Goal: Transaction & Acquisition: Subscribe to service/newsletter

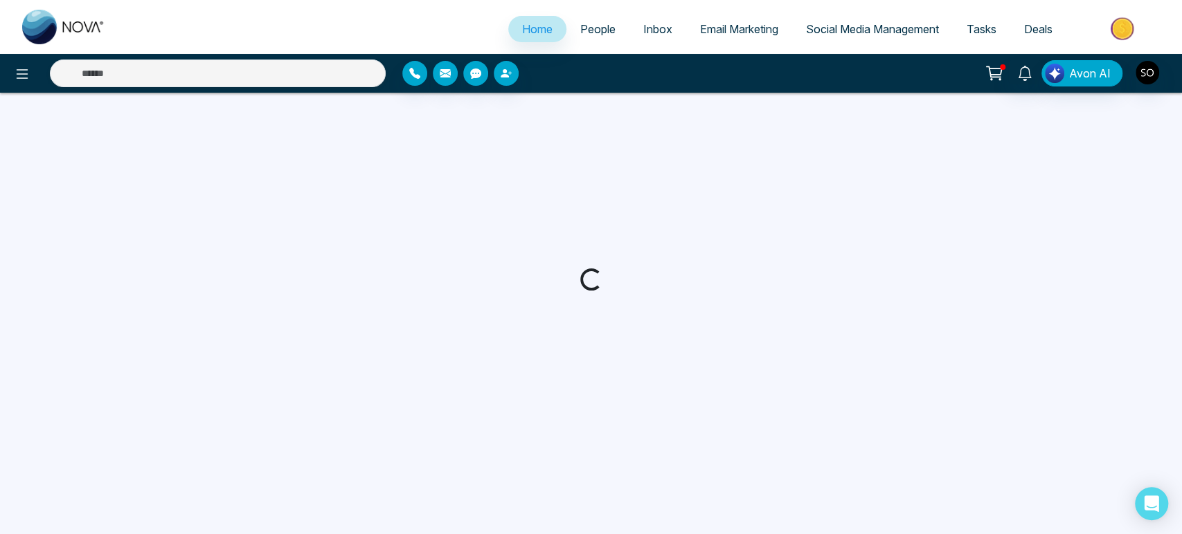
select select "*"
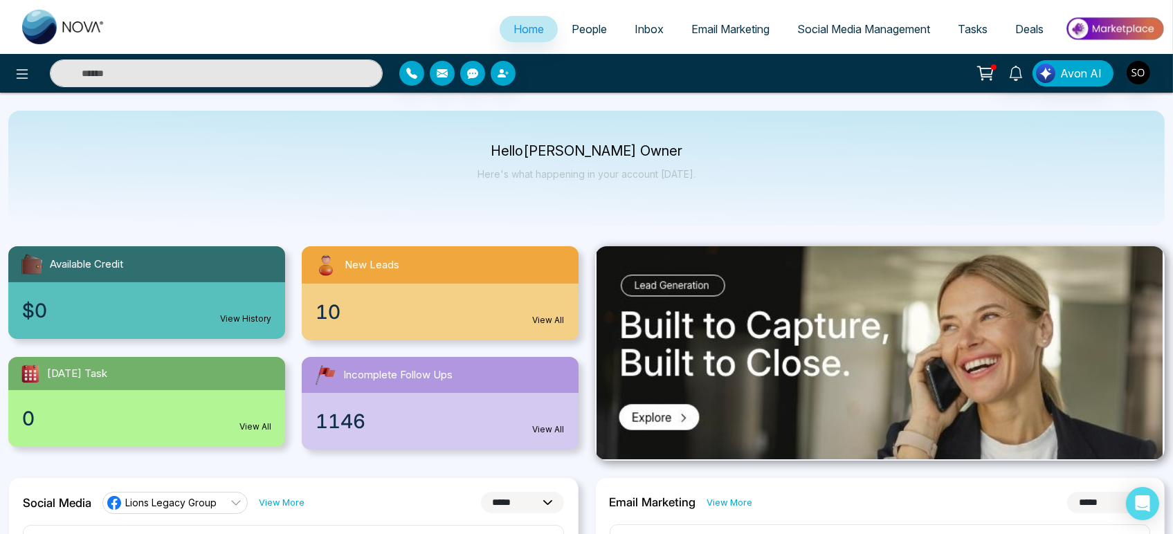
click at [699, 32] on span "Email Marketing" at bounding box center [731, 29] width 78 height 14
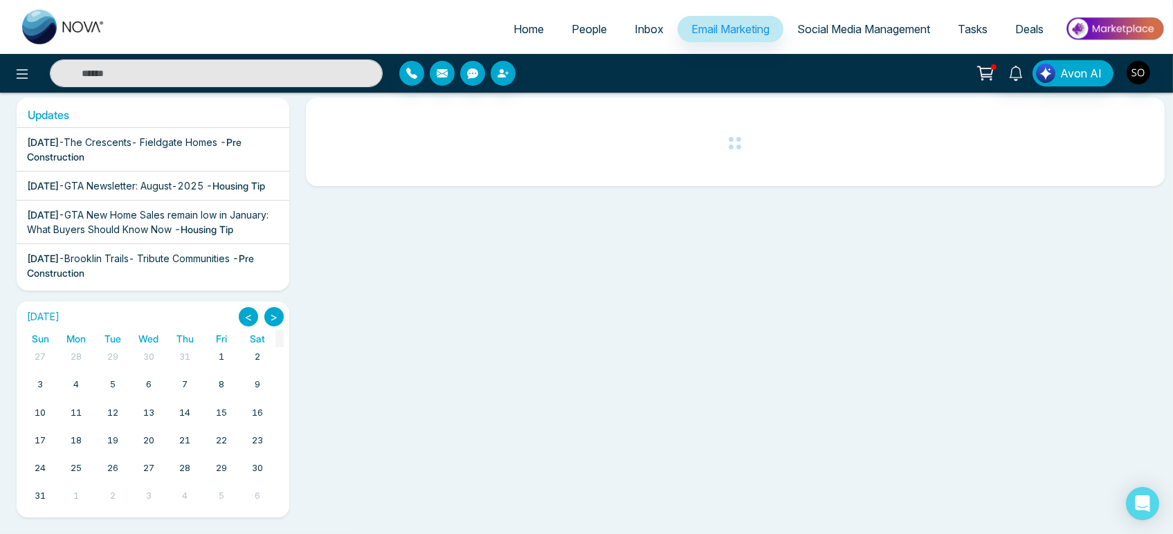
scroll to position [122, 0]
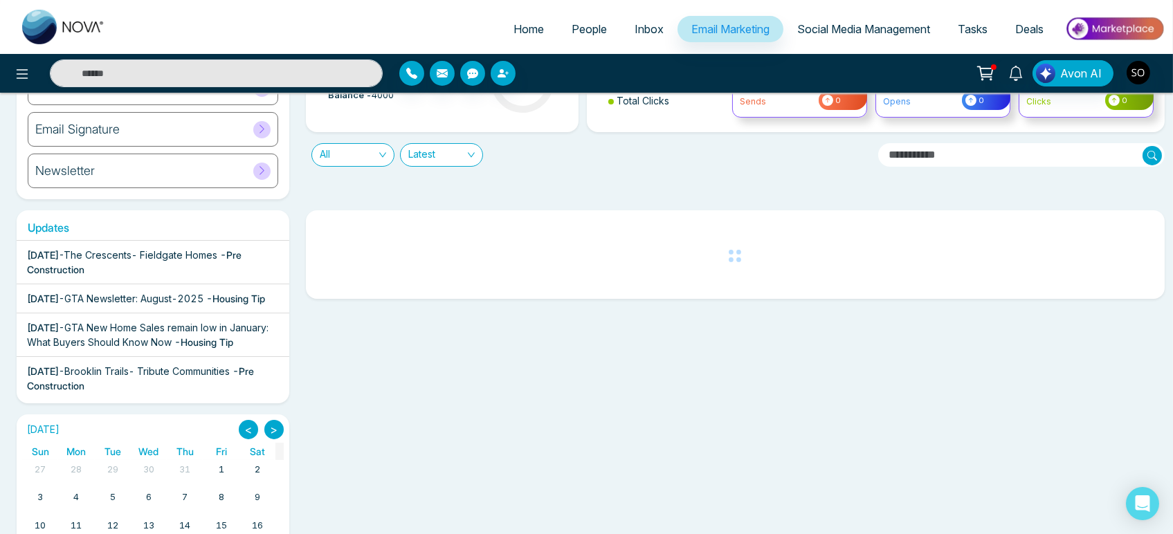
click at [138, 261] on span "The Crescents- Fieldgate Homes" at bounding box center [141, 255] width 154 height 12
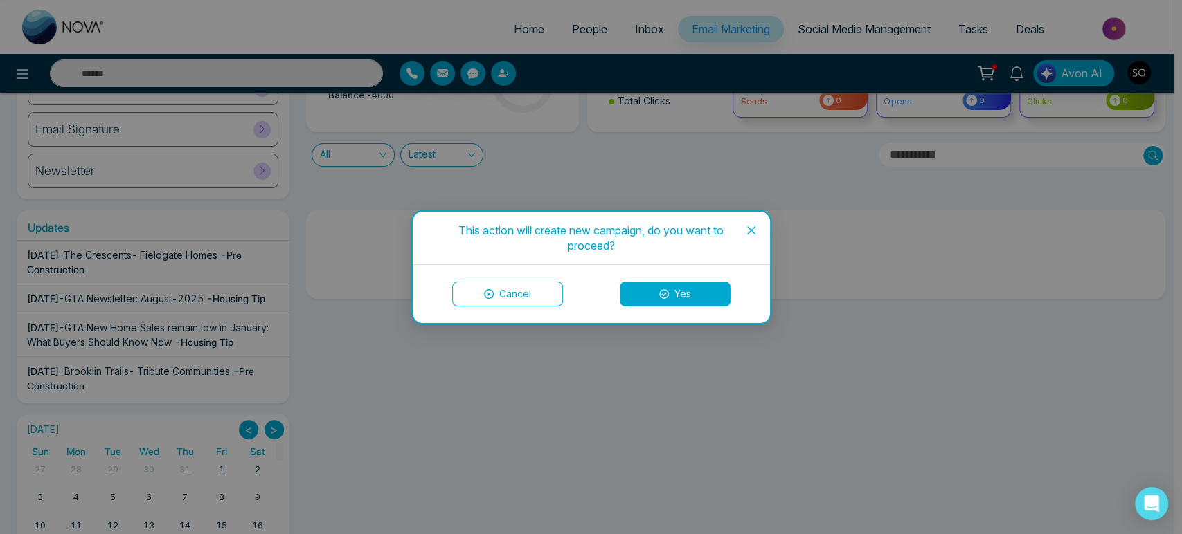
click at [691, 288] on button "Yes" at bounding box center [675, 294] width 111 height 25
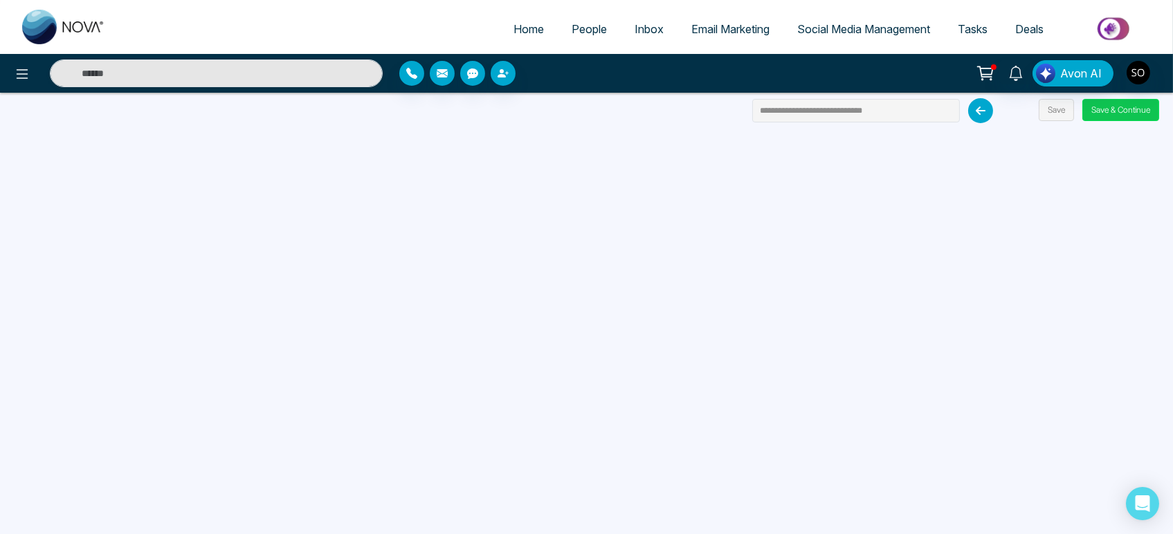
click at [1124, 121] on button "Save & Continue" at bounding box center [1121, 110] width 77 height 22
click at [1124, 112] on button "Save & Continue" at bounding box center [1121, 110] width 77 height 22
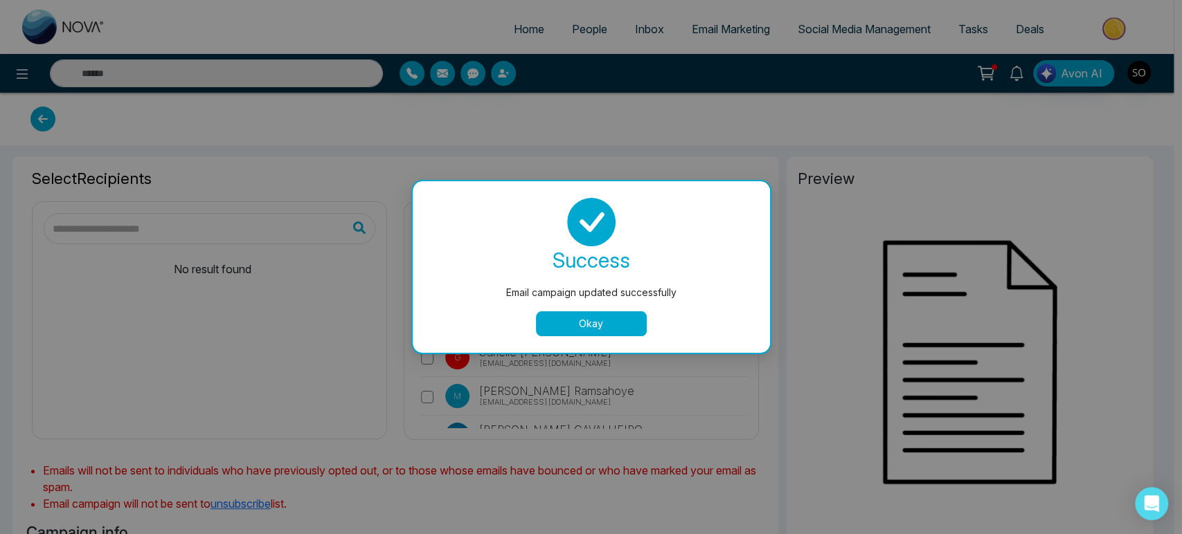
type input "**********"
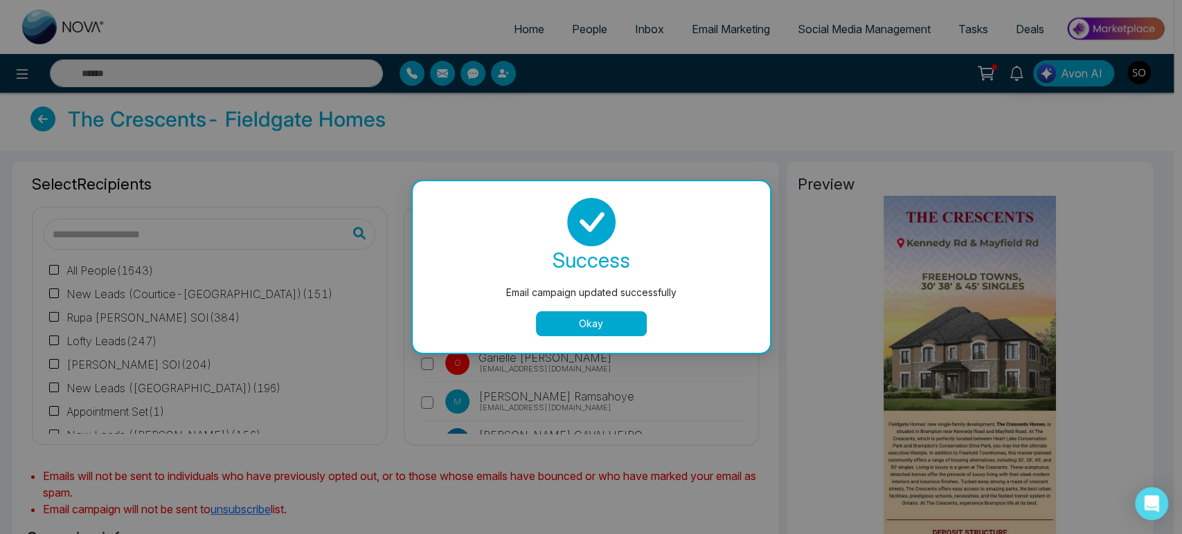
click at [582, 323] on button "Okay" at bounding box center [591, 324] width 111 height 25
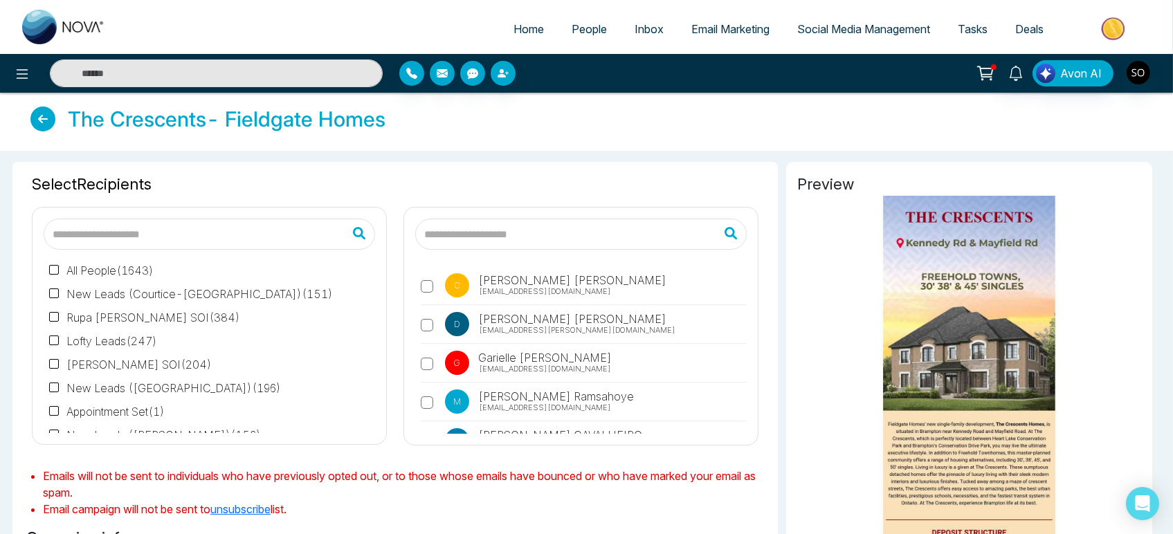
click at [474, 250] on input "text" at bounding box center [581, 234] width 332 height 31
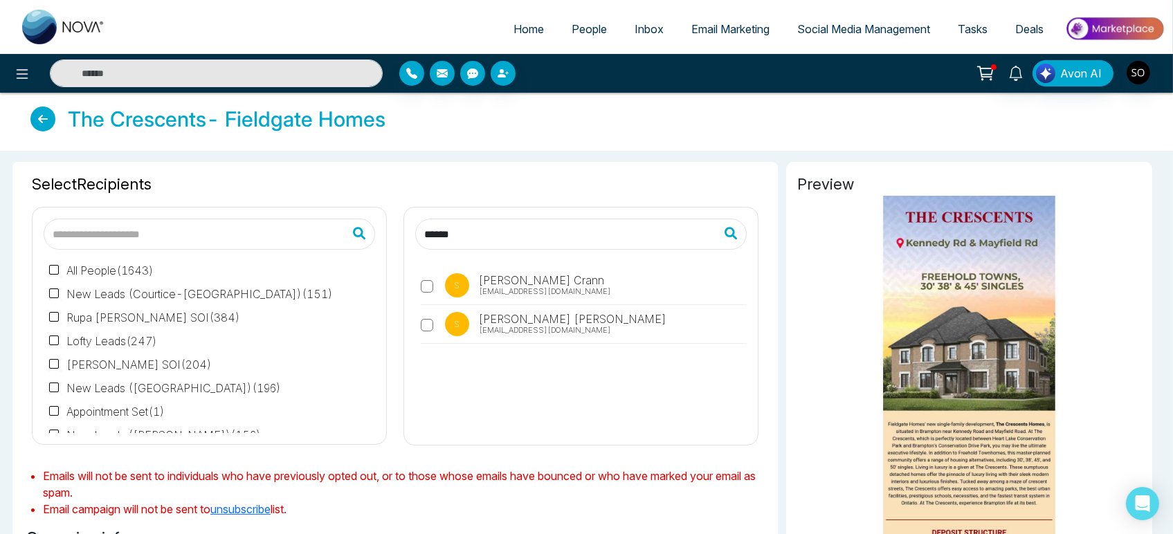
type input "******"
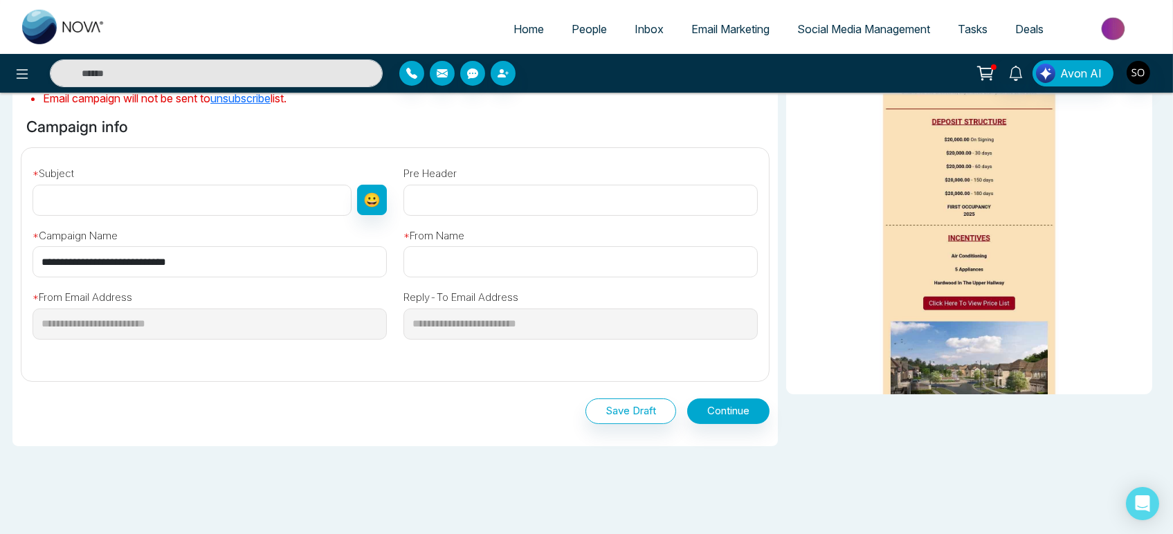
scroll to position [461, 0]
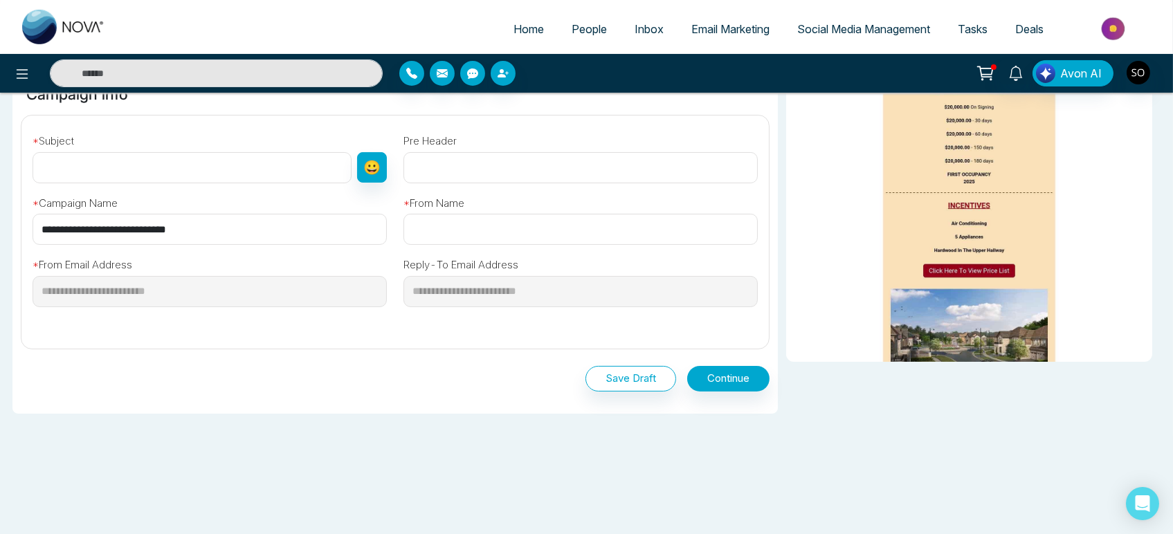
click at [84, 183] on div "* Subject 😀" at bounding box center [209, 155] width 371 height 57
click at [83, 183] on input "text" at bounding box center [192, 167] width 319 height 31
type input "**********"
click at [456, 245] on input "text" at bounding box center [581, 229] width 354 height 31
type input "**********"
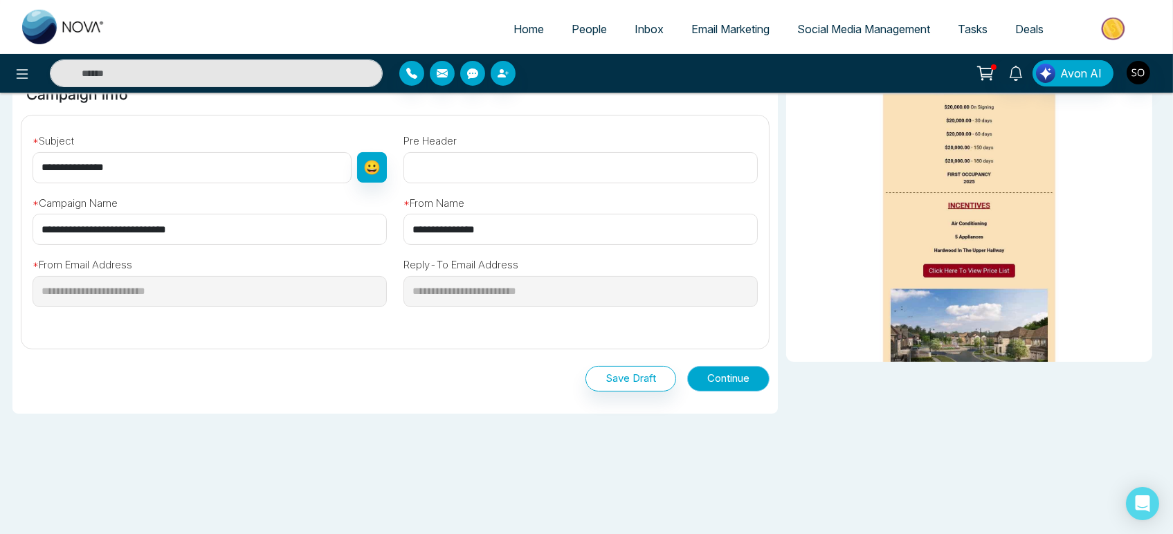
click at [730, 392] on button "Continue" at bounding box center [728, 379] width 82 height 26
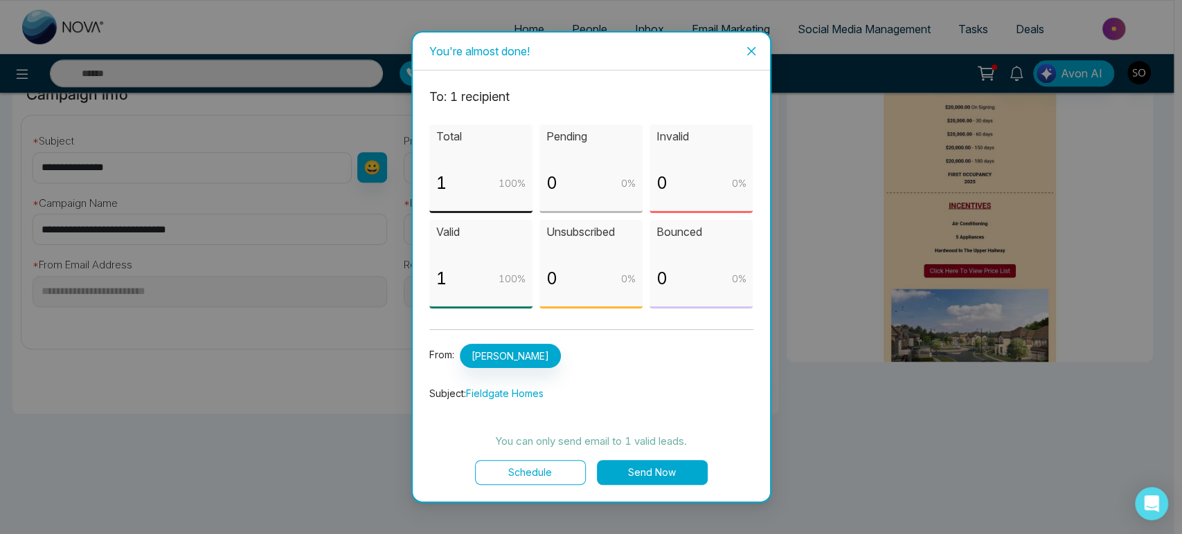
click at [653, 480] on button "Send Now" at bounding box center [652, 472] width 111 height 25
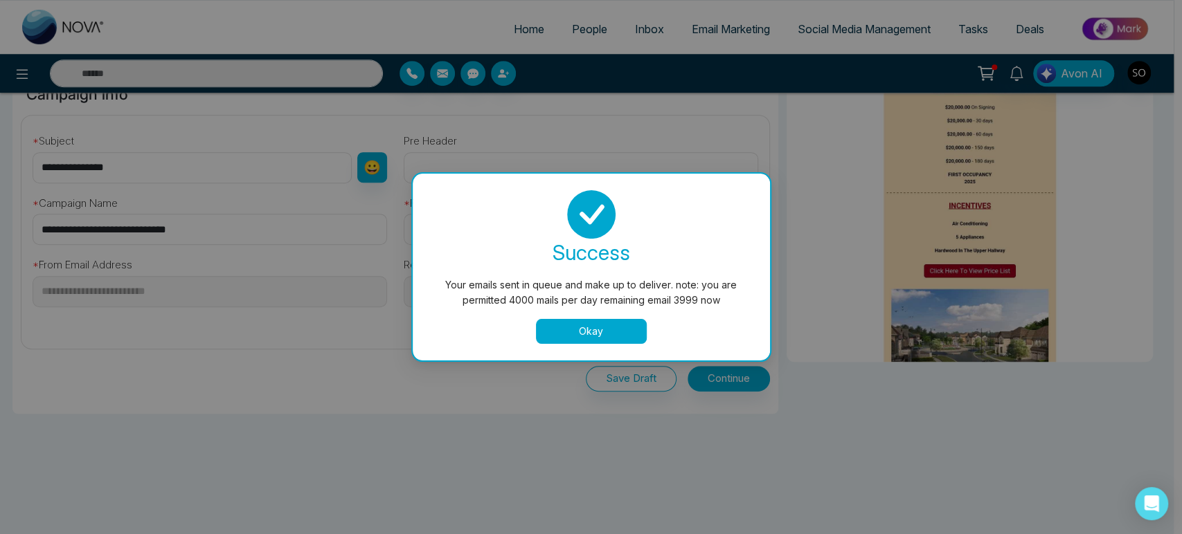
click at [627, 338] on button "Okay" at bounding box center [591, 331] width 111 height 25
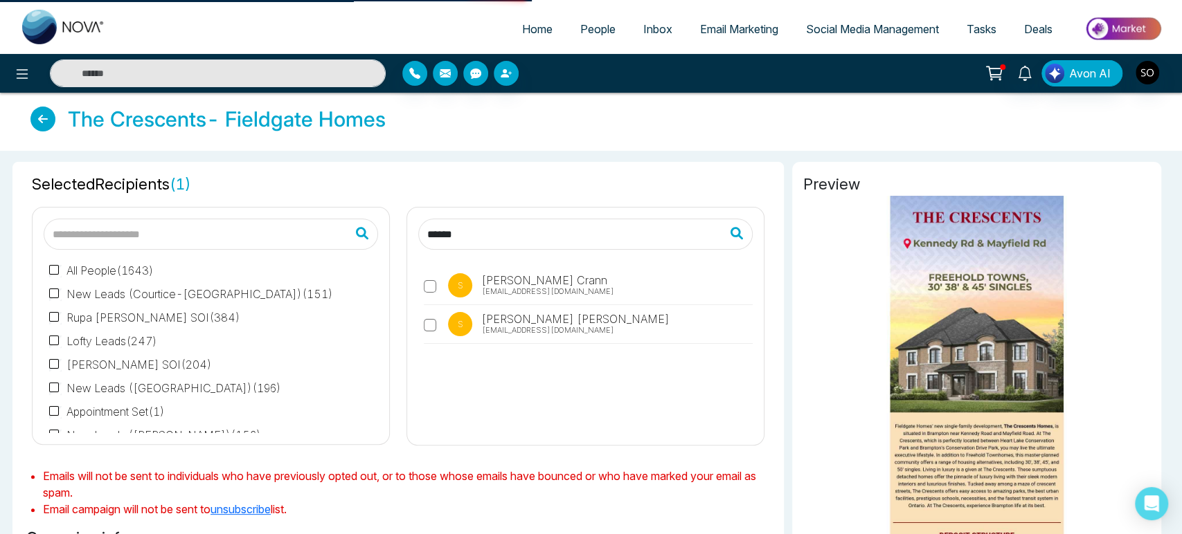
select select "*"
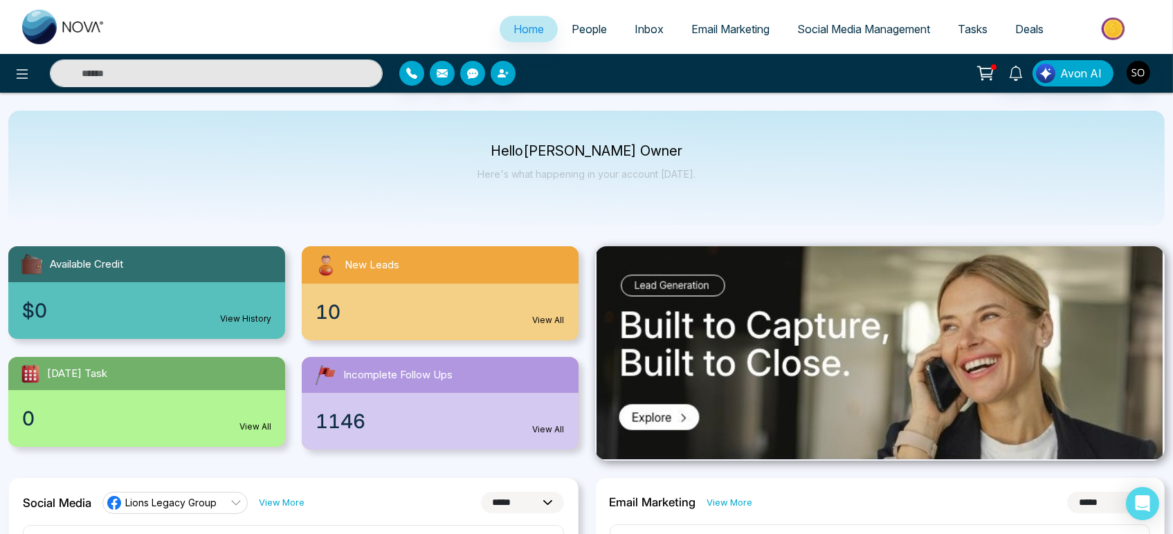
click at [572, 33] on span "People" at bounding box center [589, 29] width 35 height 14
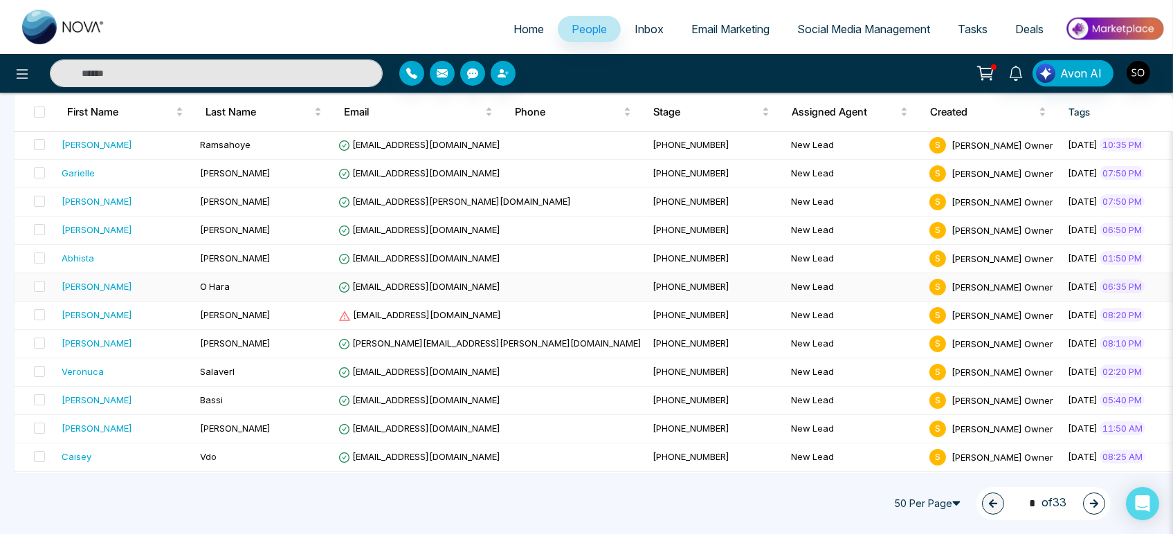
scroll to position [231, 0]
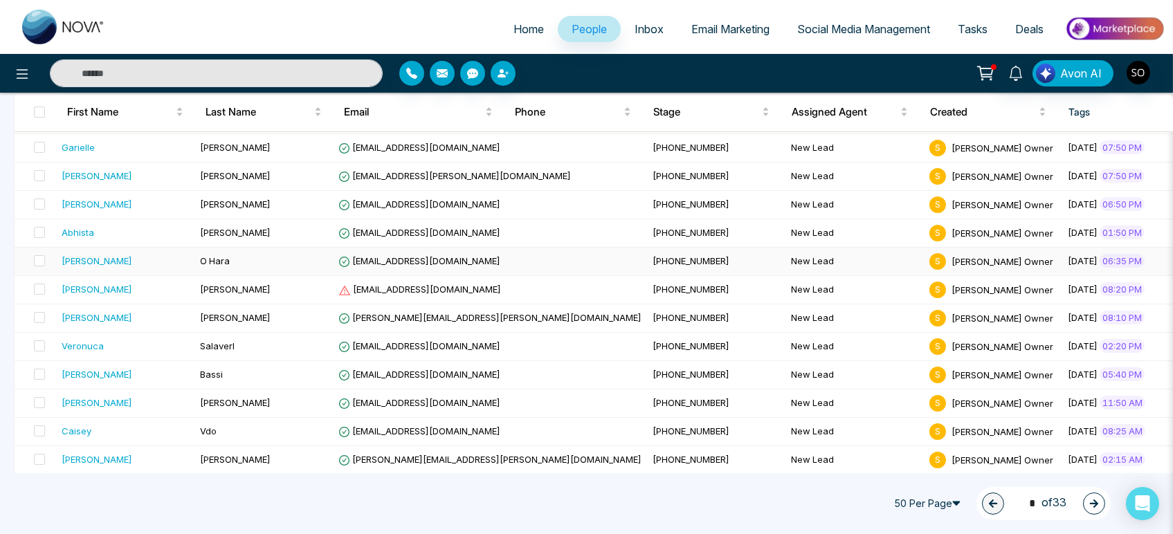
click at [102, 268] on div "[PERSON_NAME]" at bounding box center [125, 261] width 127 height 14
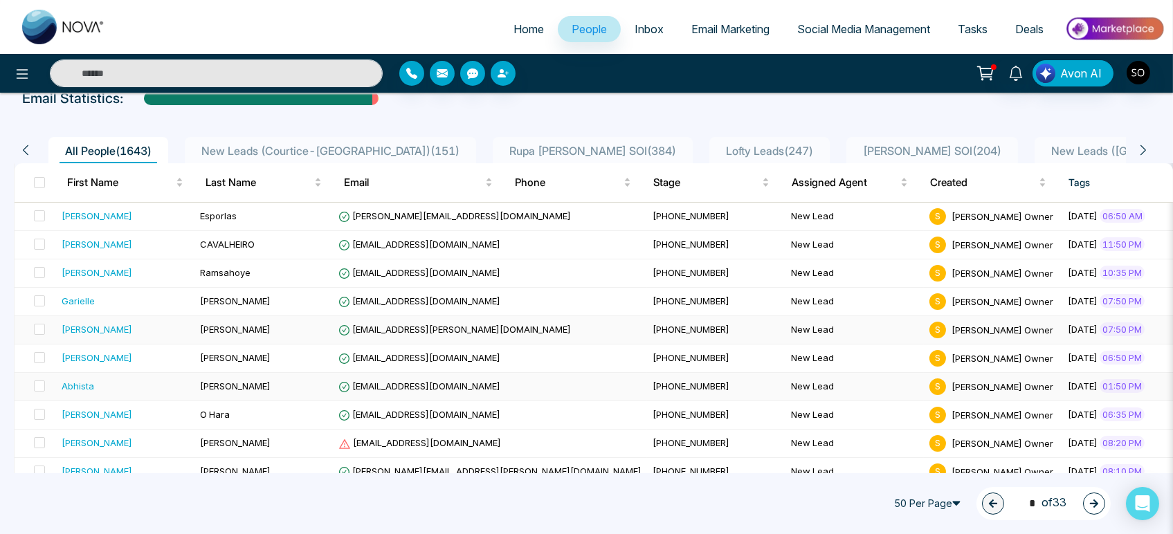
scroll to position [154, 0]
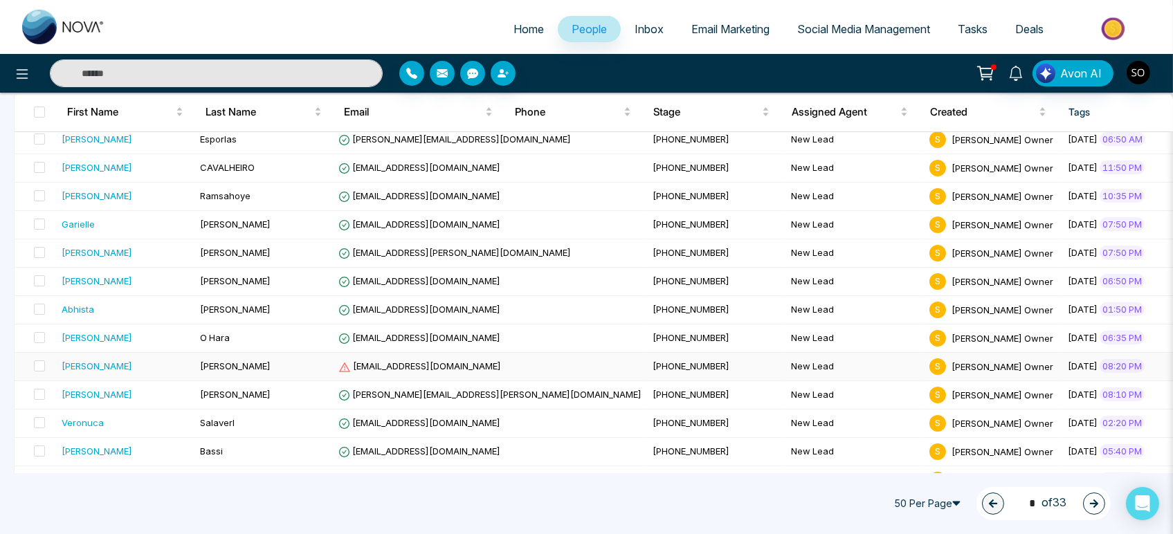
click at [152, 373] on div "[PERSON_NAME]" at bounding box center [125, 366] width 127 height 14
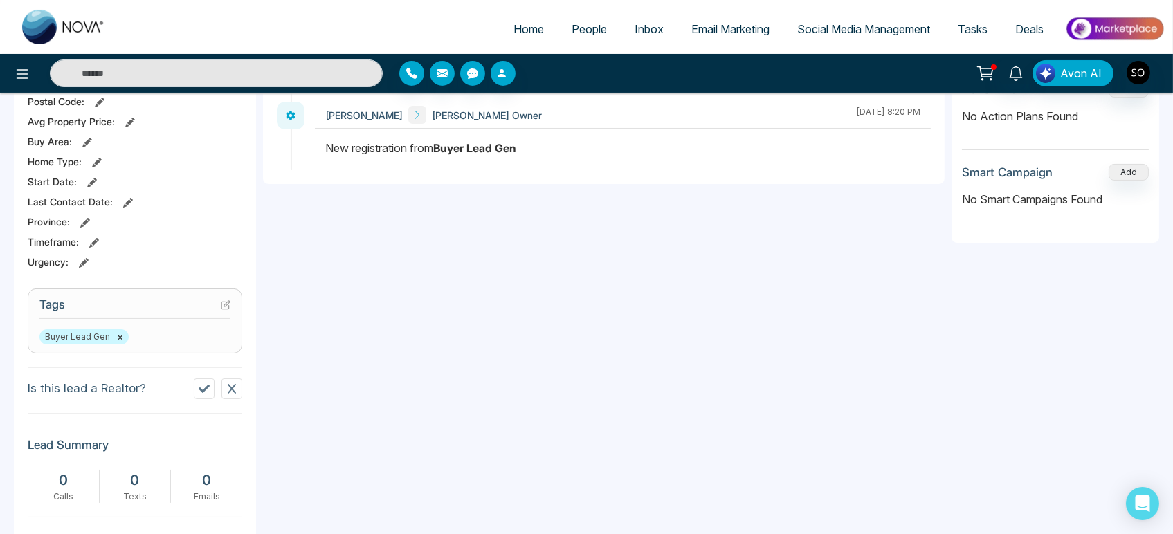
scroll to position [384, 0]
click at [516, 36] on span "Home" at bounding box center [529, 29] width 30 height 14
select select "*"
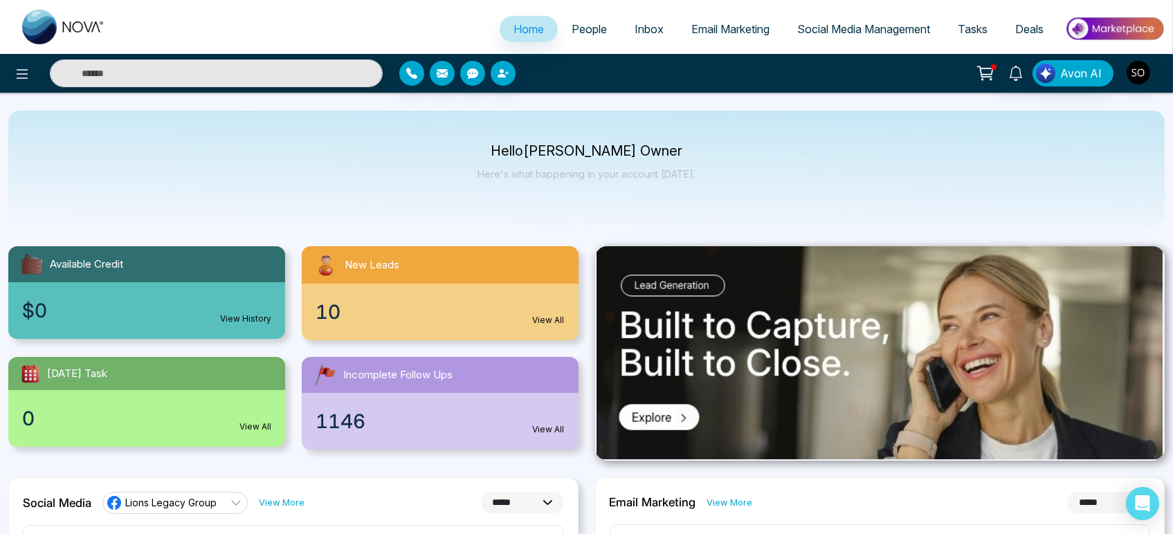
click at [585, 33] on span "People" at bounding box center [589, 29] width 35 height 14
